Goal: Transaction & Acquisition: Purchase product/service

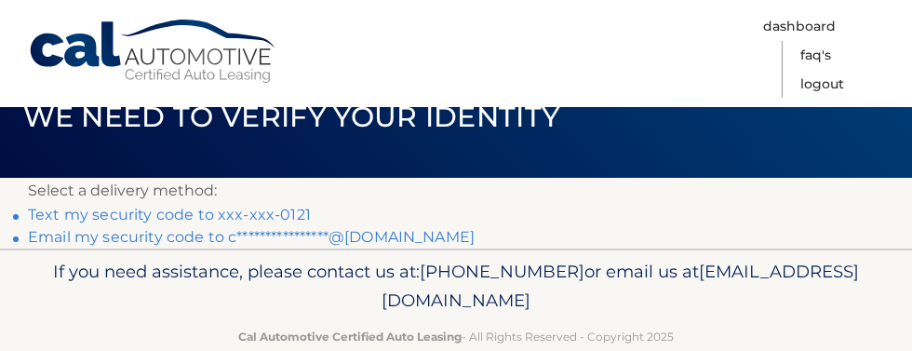
scroll to position [87, 0]
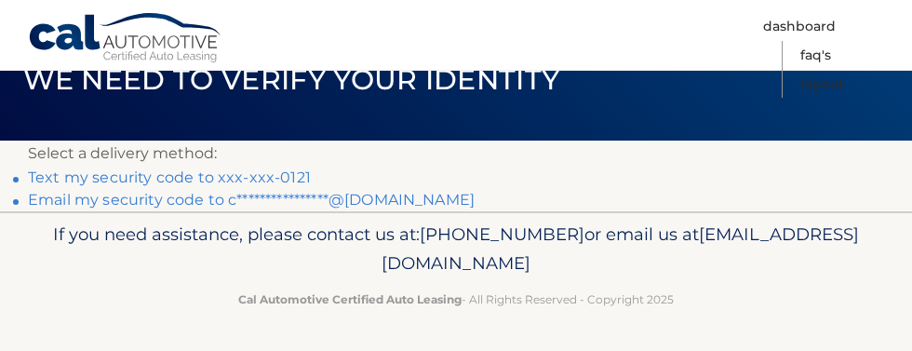
click at [140, 176] on link "Text my security code to xxx-xxx-0121" at bounding box center [169, 177] width 283 height 18
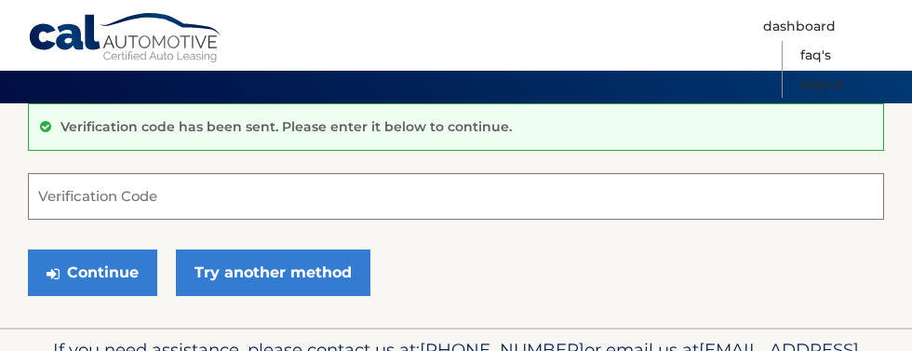
click at [313, 214] on input "Verification Code" at bounding box center [456, 196] width 856 height 47
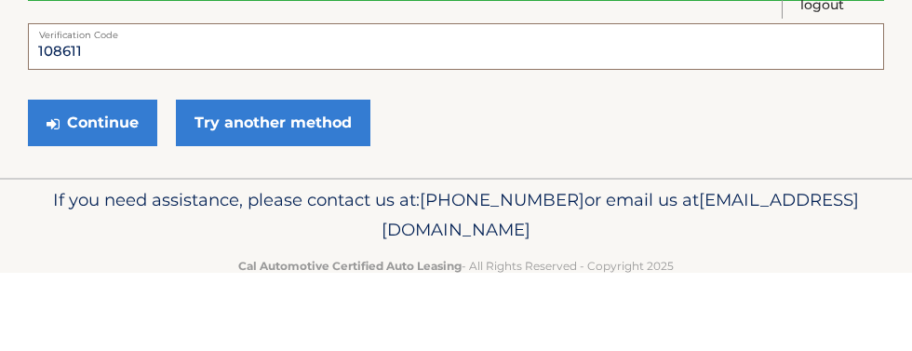
scroll to position [195, 0]
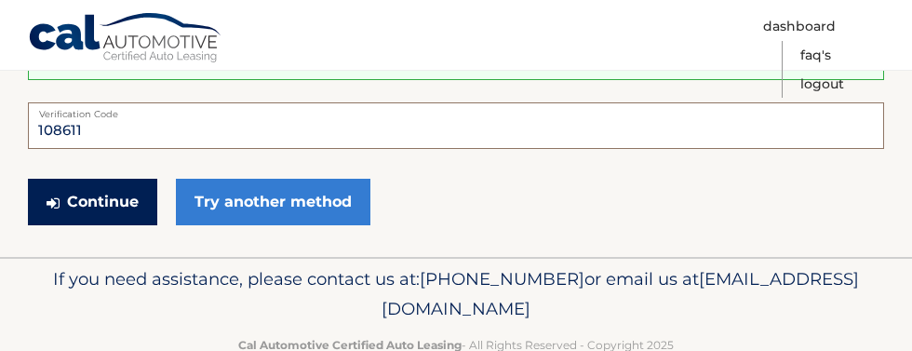
type input "108611"
click at [114, 210] on button "Continue" at bounding box center [92, 202] width 129 height 47
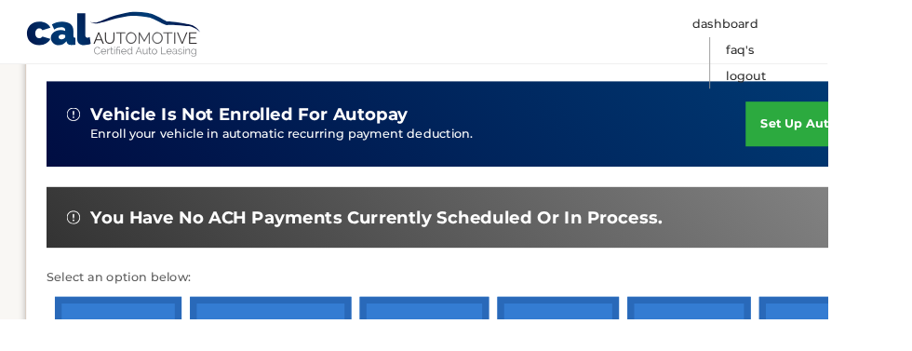
scroll to position [449, 0]
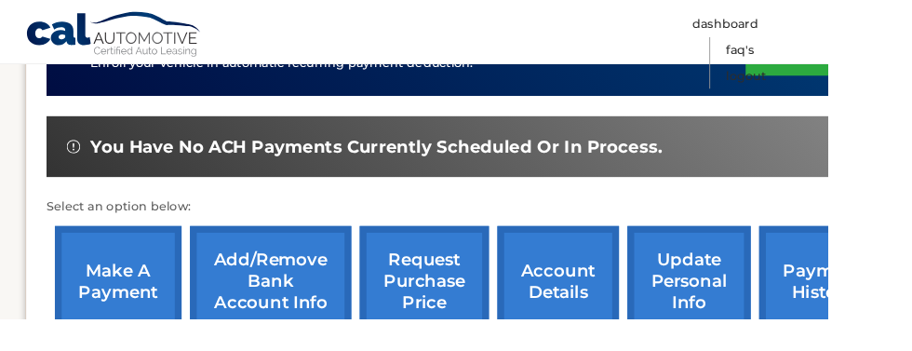
scroll to position [527, 0]
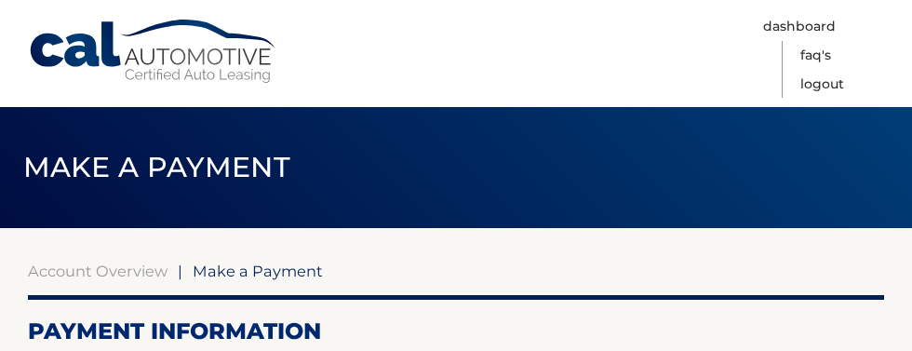
select select "MGYyMDkwZjMtMWNhYS00MzZjLWJkZjktZWEwMzdjMjI4NjY3"
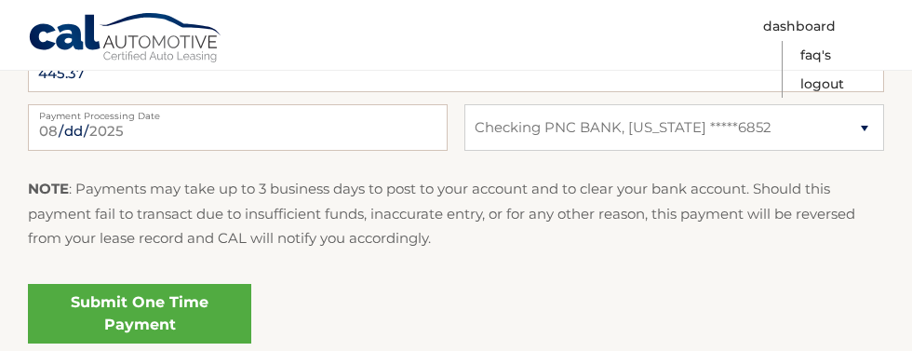
scroll to position [898, 0]
click at [171, 320] on link "Submit One Time Payment" at bounding box center [139, 313] width 223 height 60
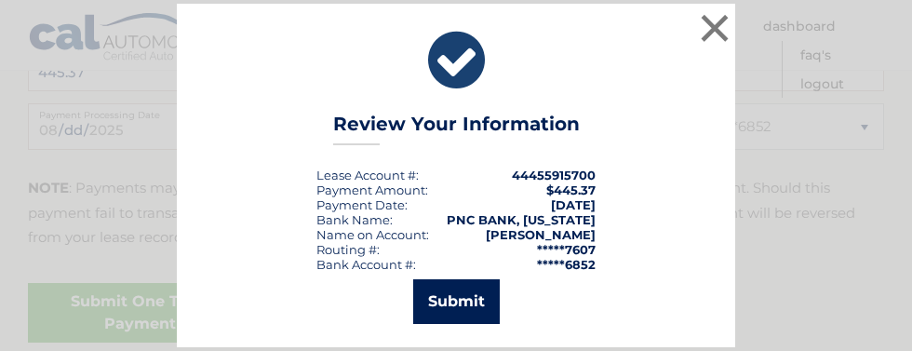
click at [478, 324] on button "Submit" at bounding box center [456, 301] width 87 height 45
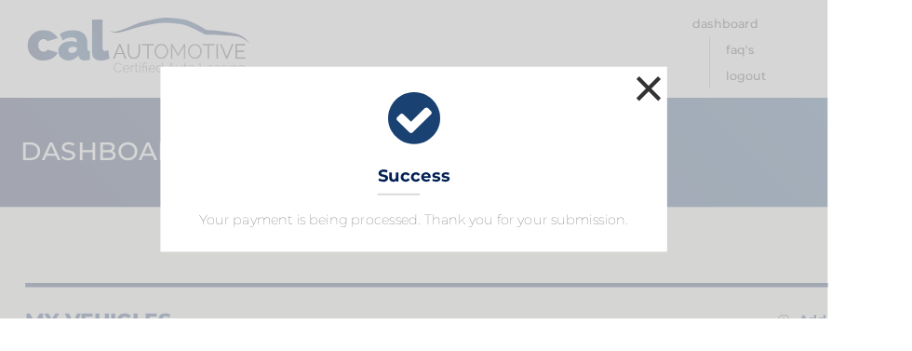
click at [733, 116] on button "×" at bounding box center [714, 97] width 37 height 37
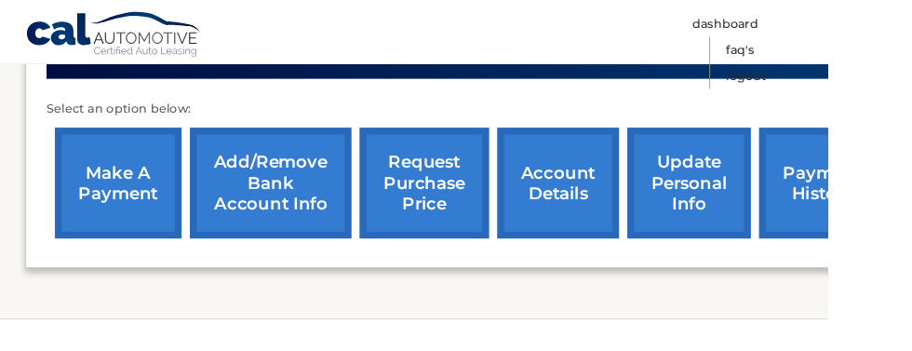
scroll to position [697, 0]
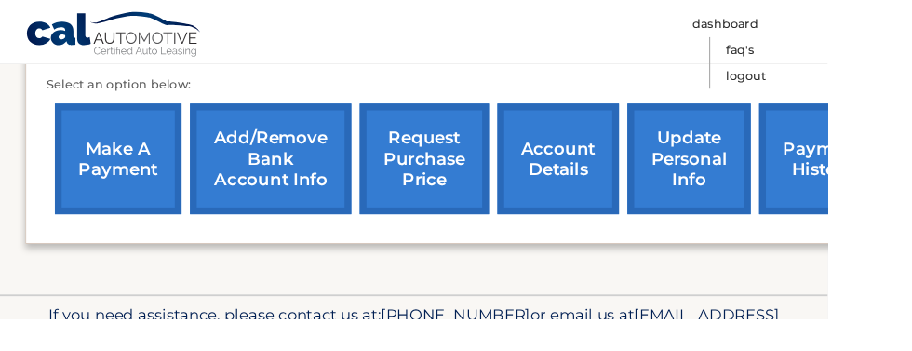
click at [647, 193] on link "account details" at bounding box center [615, 175] width 134 height 122
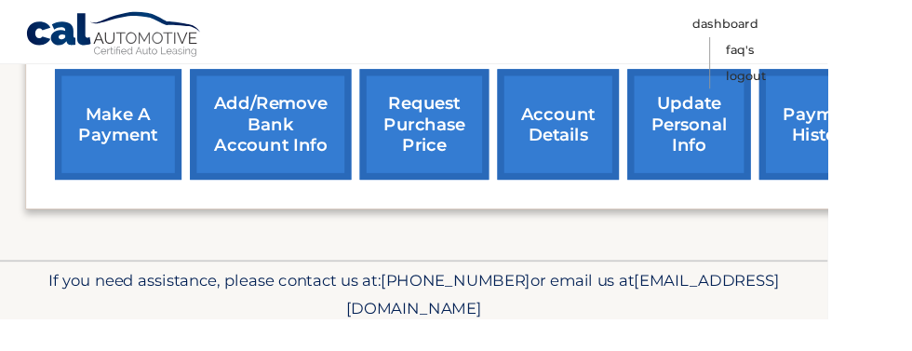
scroll to position [767, 0]
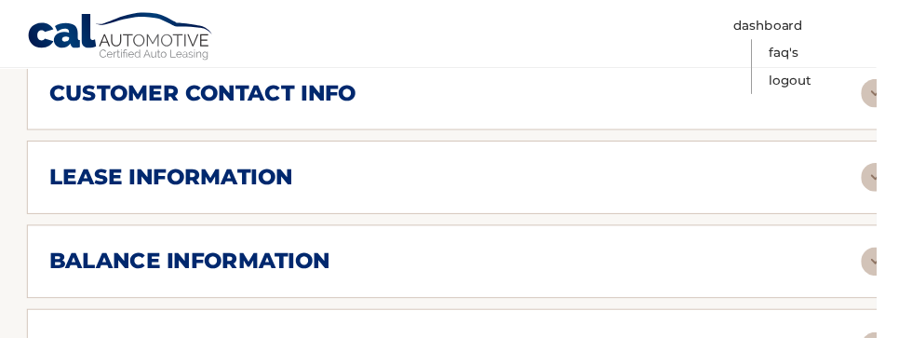
scroll to position [1041, 0]
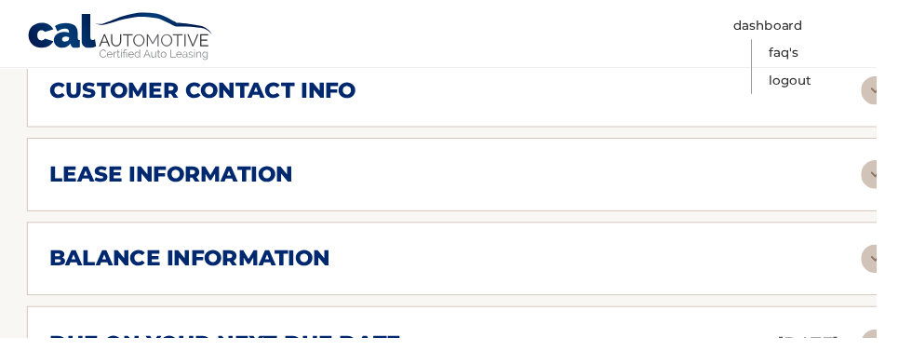
click at [911, 178] on img at bounding box center [911, 182] width 30 height 30
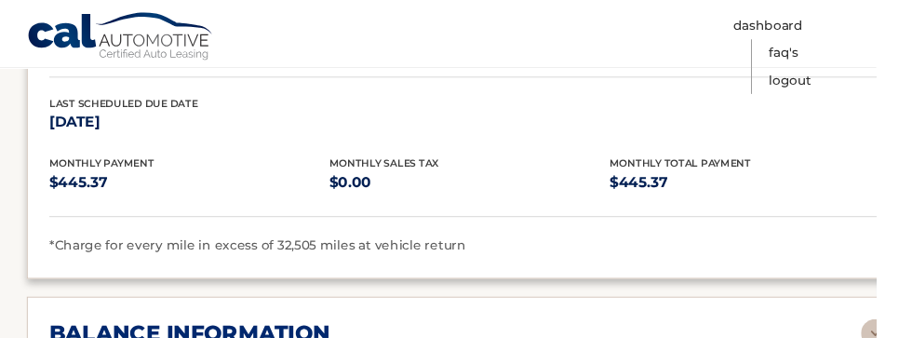
scroll to position [1311, 0]
click at [844, 87] on link "Logout" at bounding box center [822, 84] width 44 height 29
